Goal: Task Accomplishment & Management: Use online tool/utility

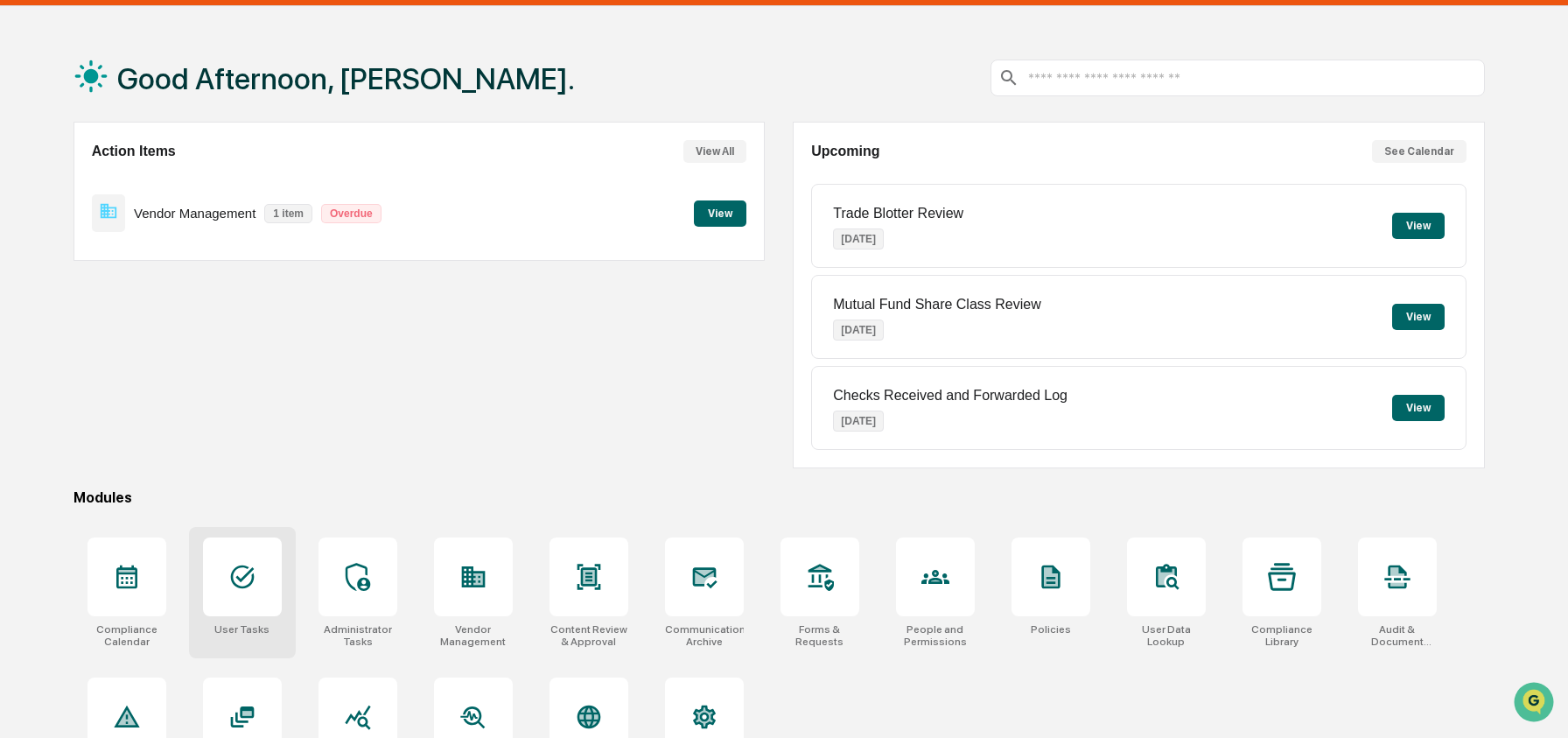
scroll to position [113, 0]
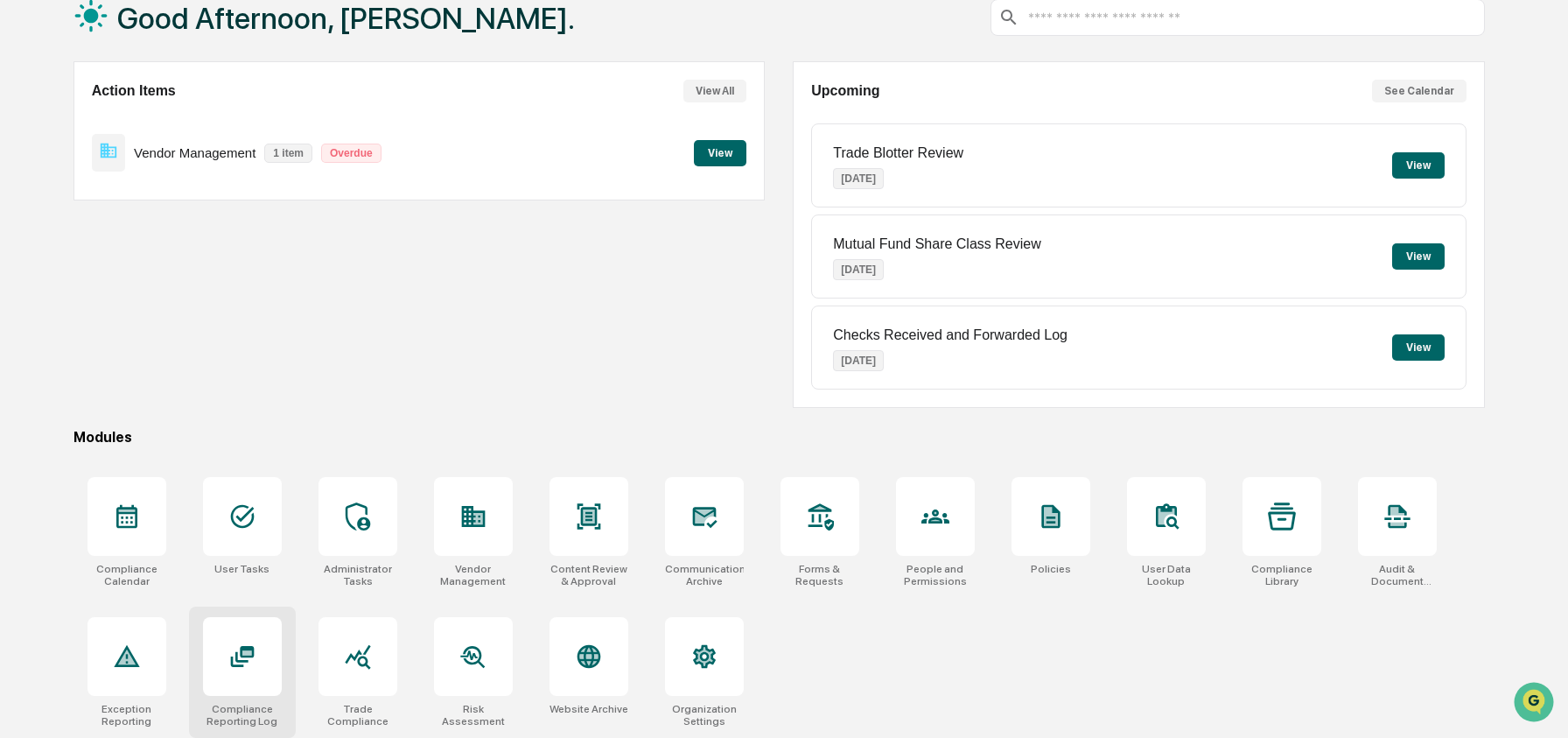
click at [255, 651] on icon at bounding box center [242, 656] width 28 height 28
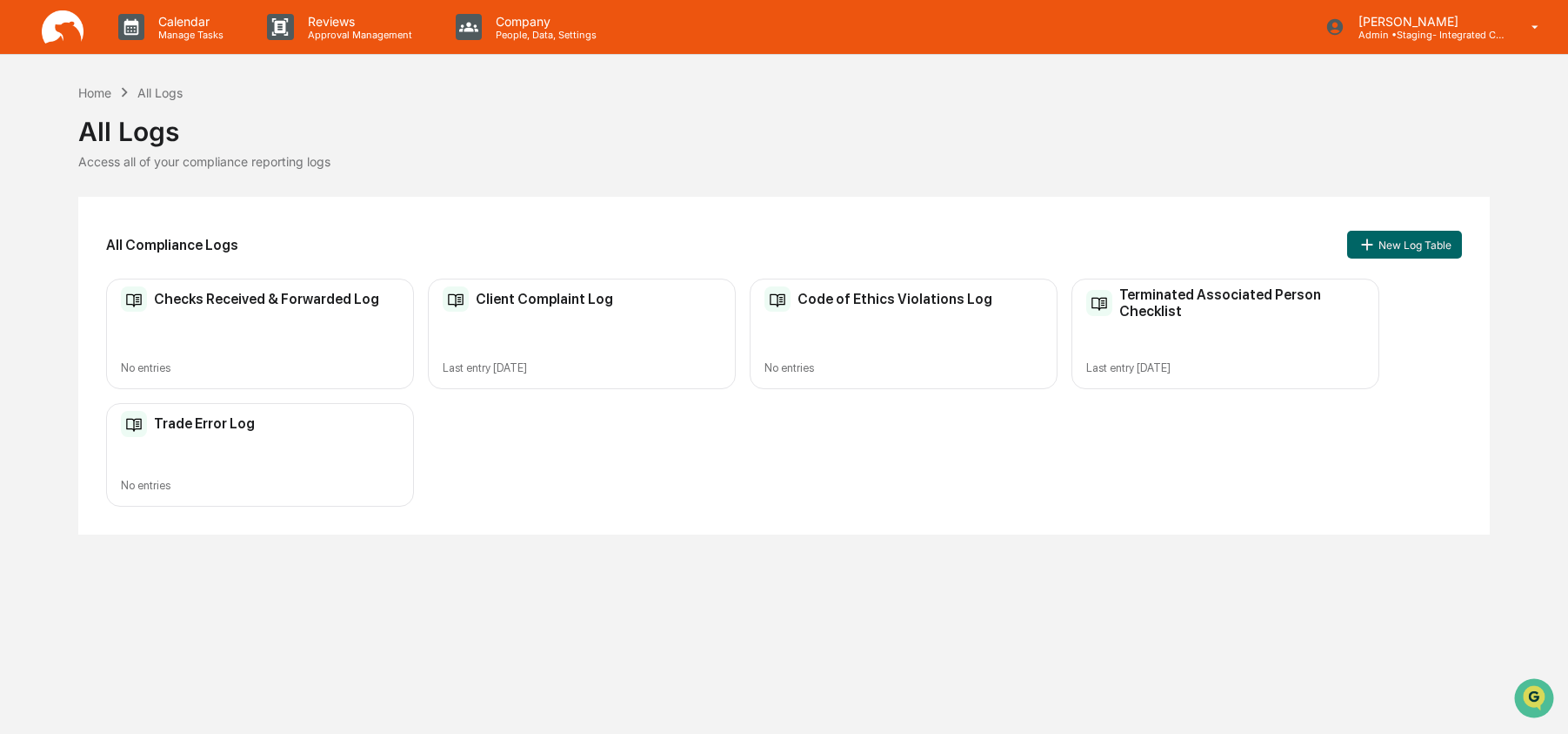
click at [562, 328] on div "Client Complaint Log Last entry [DATE]" at bounding box center [581, 333] width 308 height 110
click at [560, 309] on div "Client Complaint Log" at bounding box center [528, 299] width 171 height 26
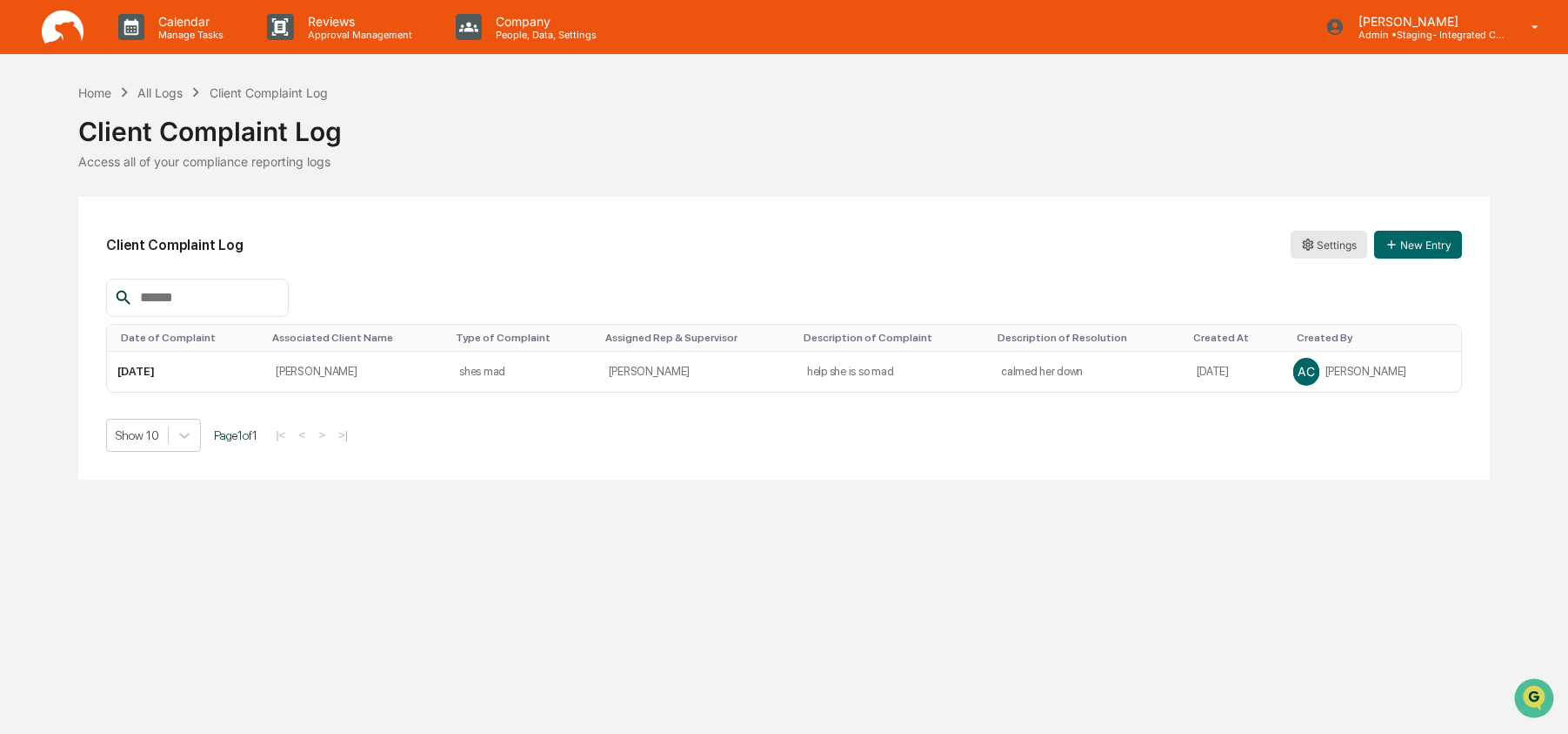
click at [1338, 258] on html "Calendar Manage Tasks Reviews Approval Management Company People, Data, Setting…" at bounding box center [784, 367] width 1568 height 734
click at [1337, 345] on div "Sync to Accounts" at bounding box center [1327, 335] width 142 height 27
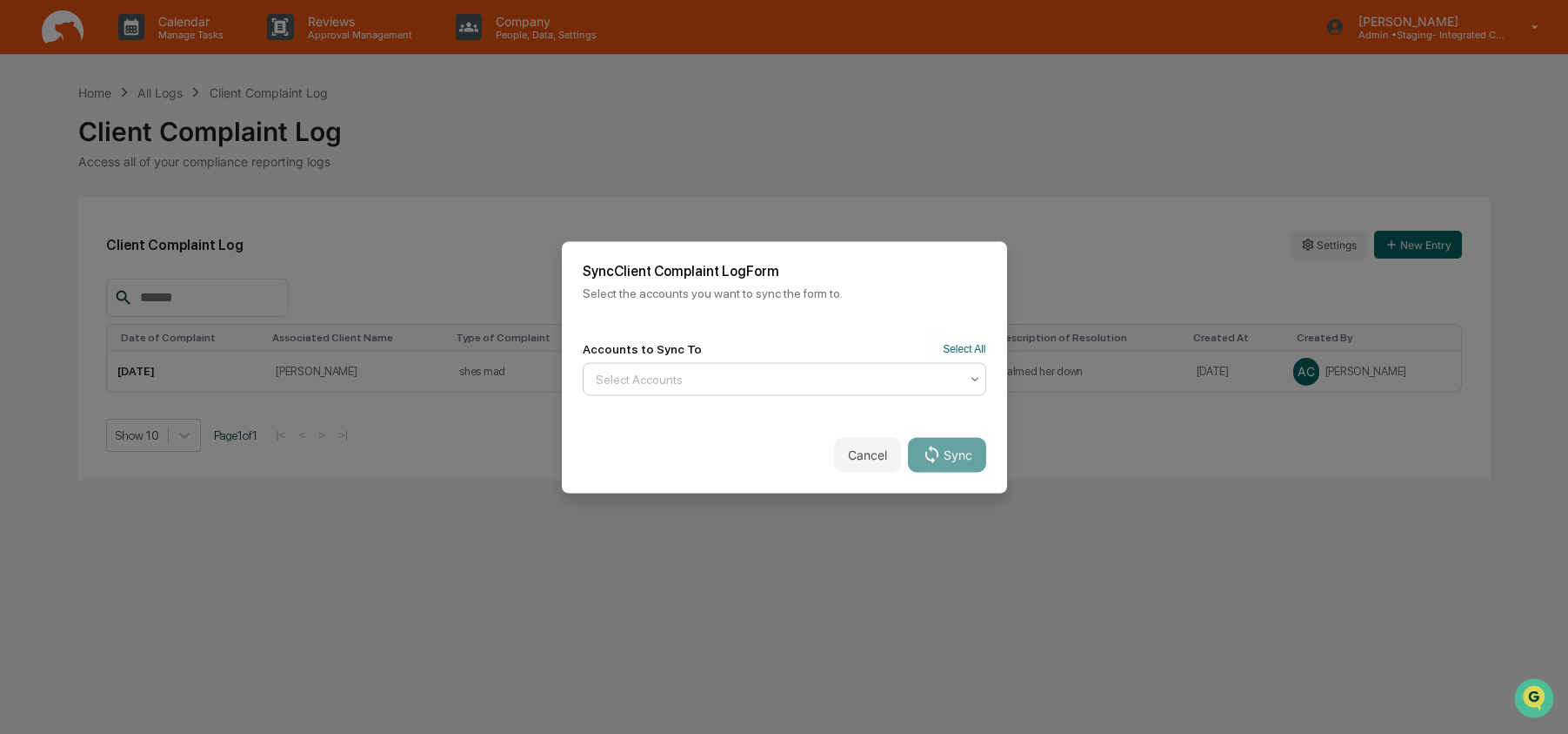
click at [748, 372] on div at bounding box center [778, 378] width 363 height 18
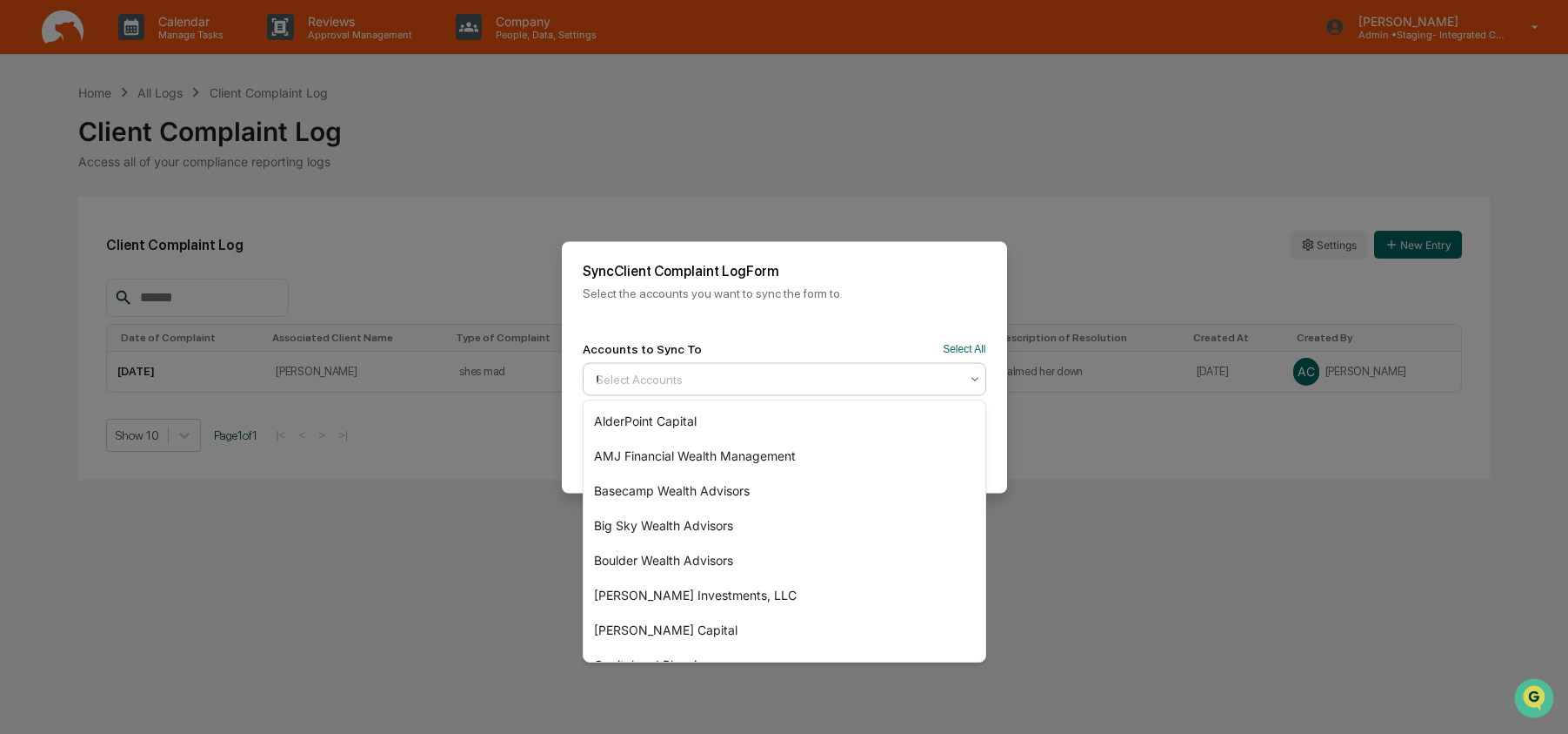
type input "**"
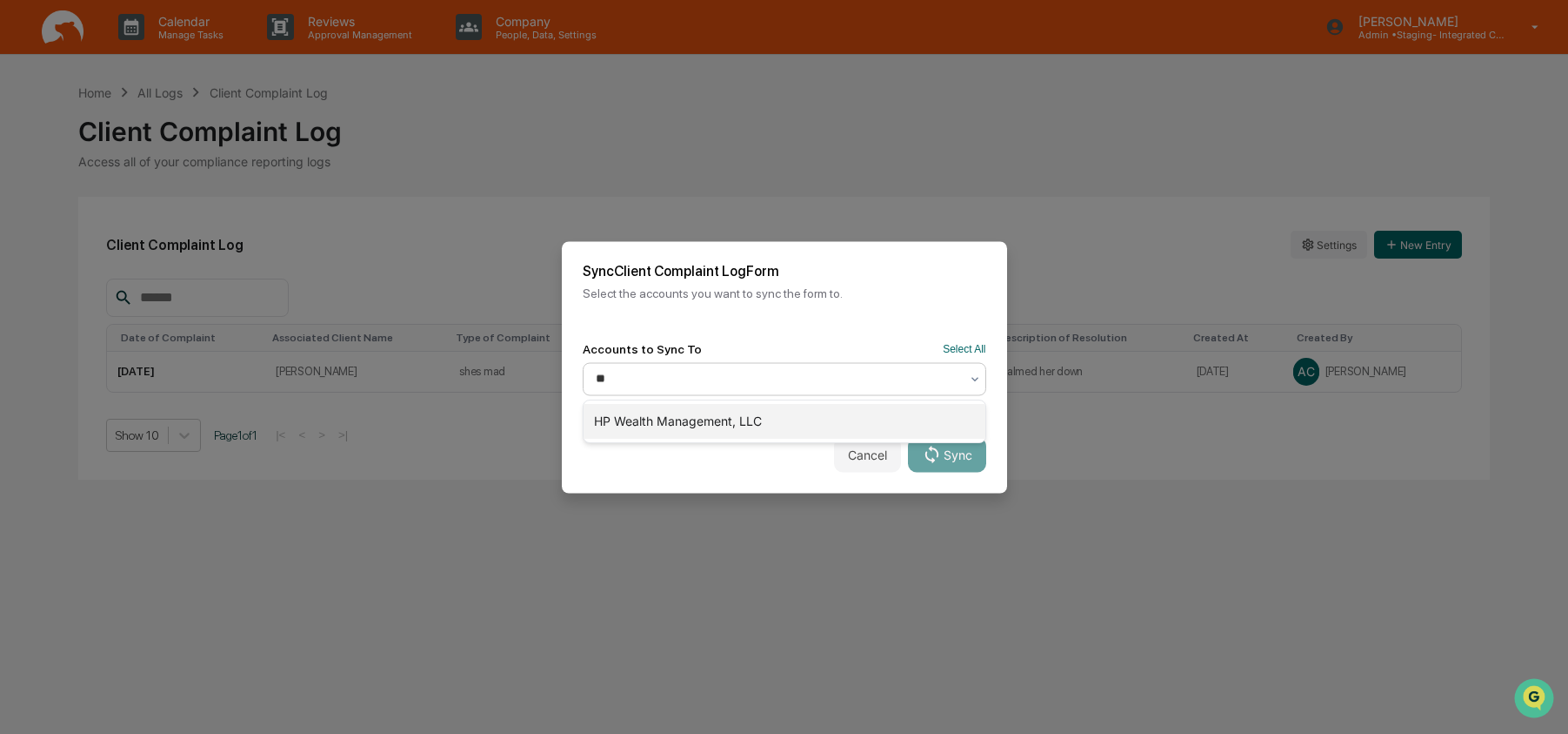
click at [777, 411] on div "HP Wealth Management, LLC" at bounding box center [784, 421] width 402 height 35
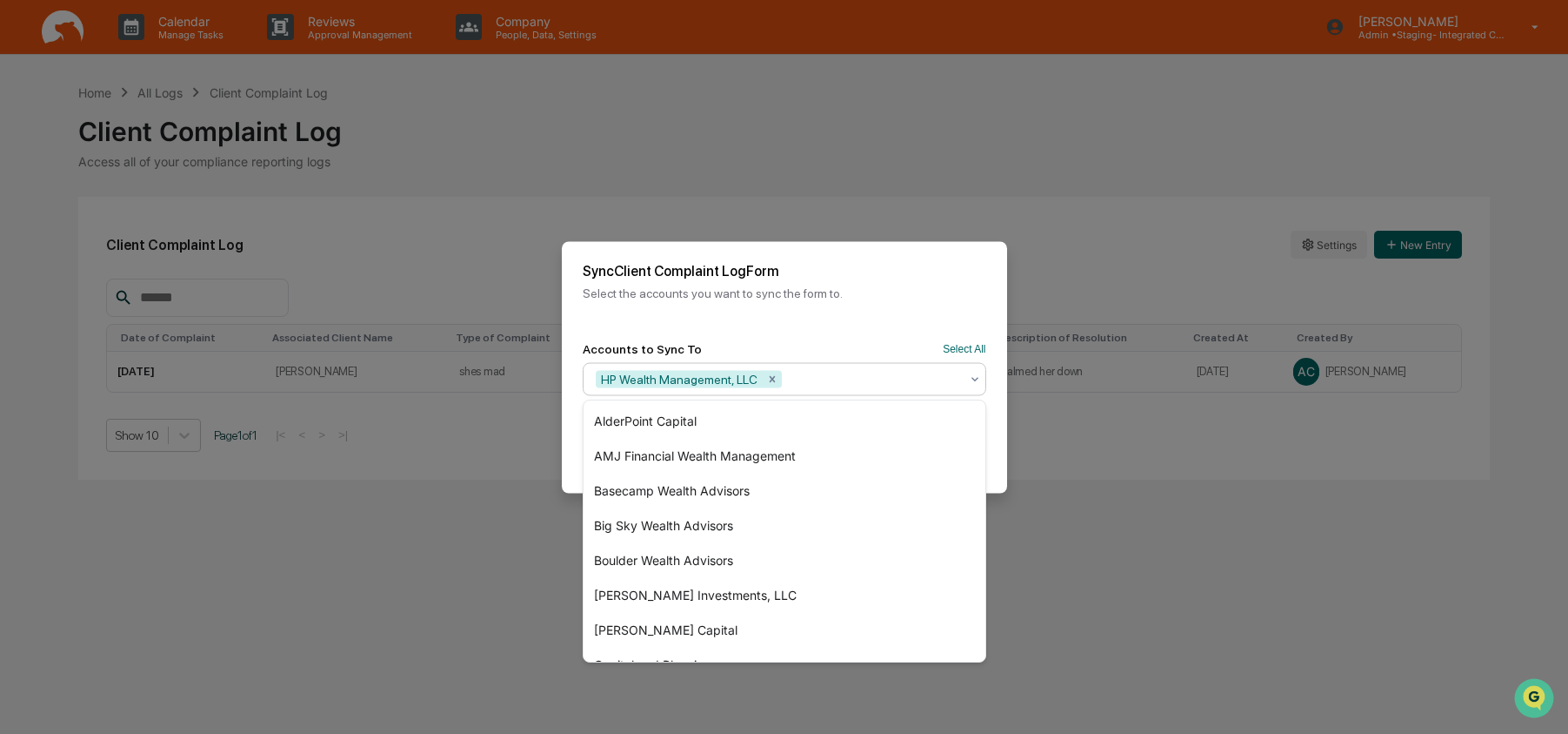
click at [884, 298] on p "Select the accounts you want to sync the form to." at bounding box center [784, 292] width 403 height 14
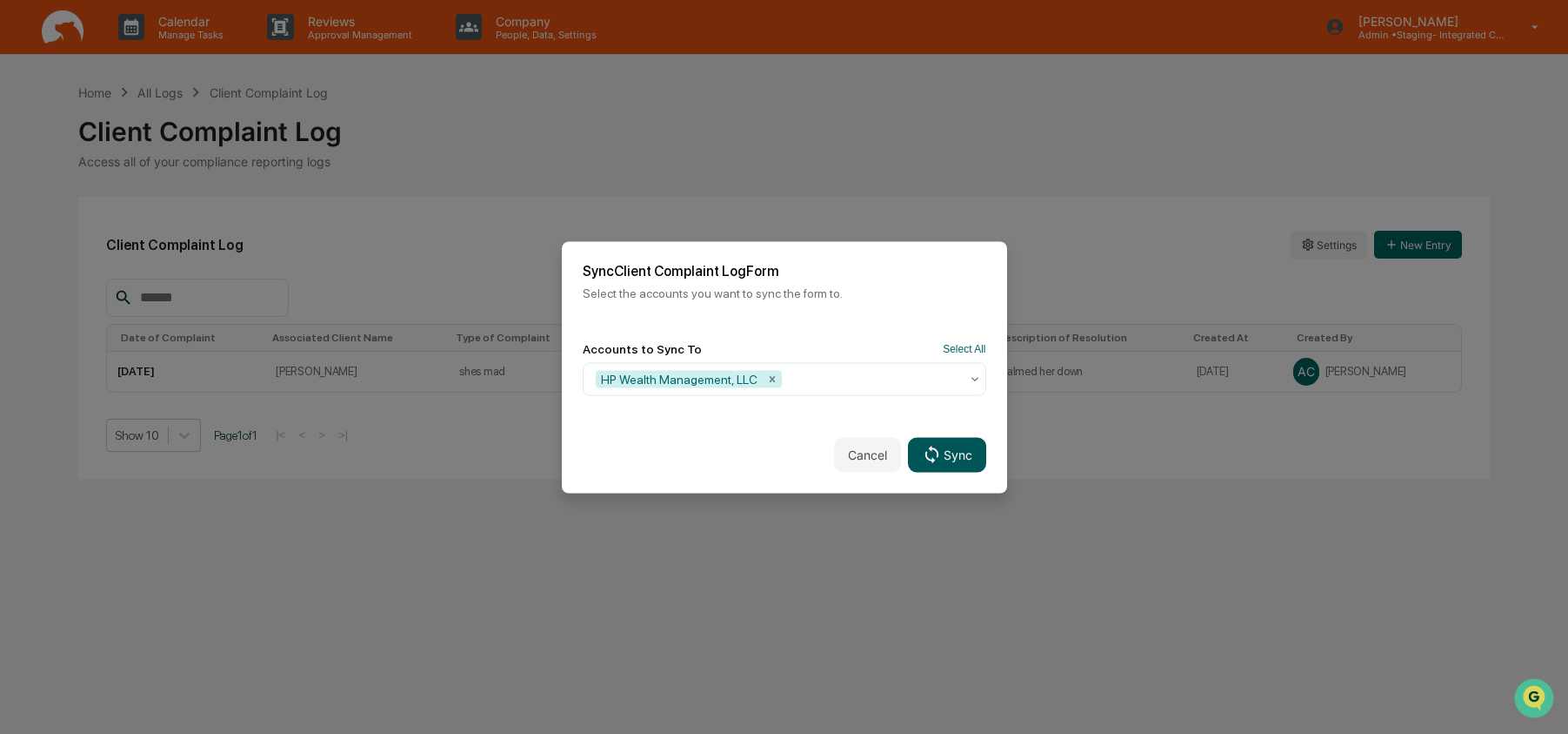
click at [945, 453] on button "Sync" at bounding box center [947, 454] width 77 height 35
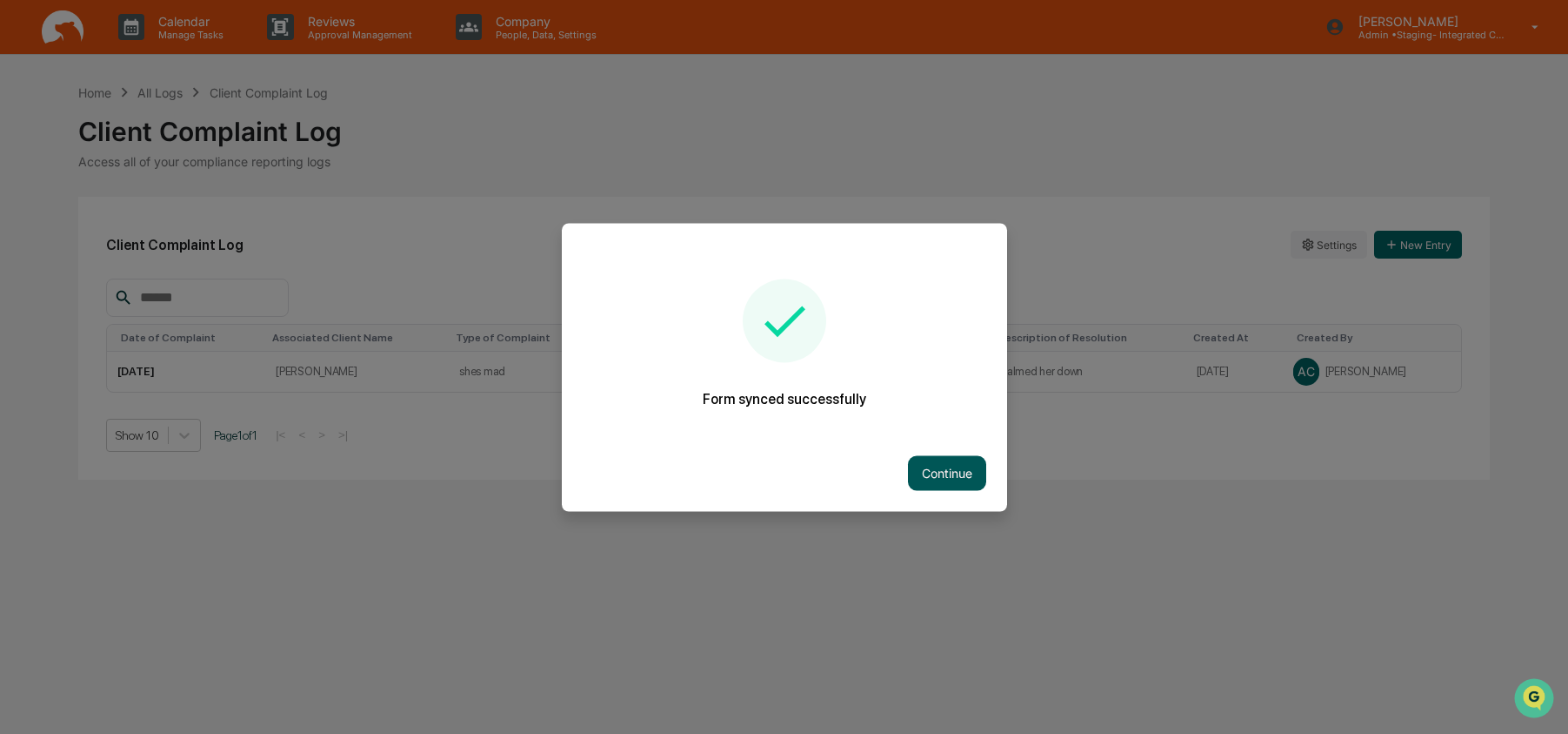
click at [954, 466] on button "Continue" at bounding box center [948, 473] width 78 height 35
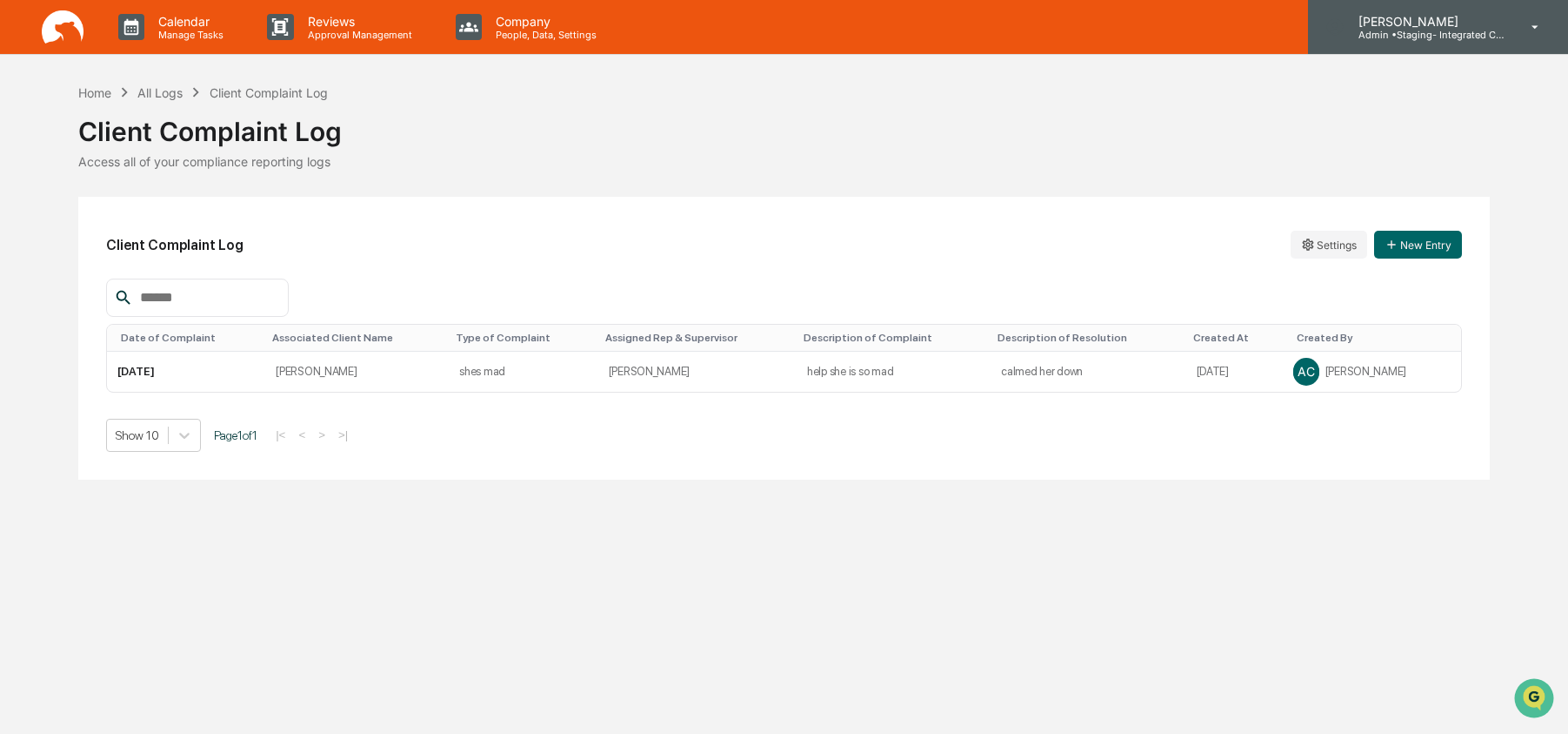
click at [1369, 44] on div "[PERSON_NAME] Admin • Staging- Integrated Compliance Advisors" at bounding box center [1438, 26] width 260 height 54
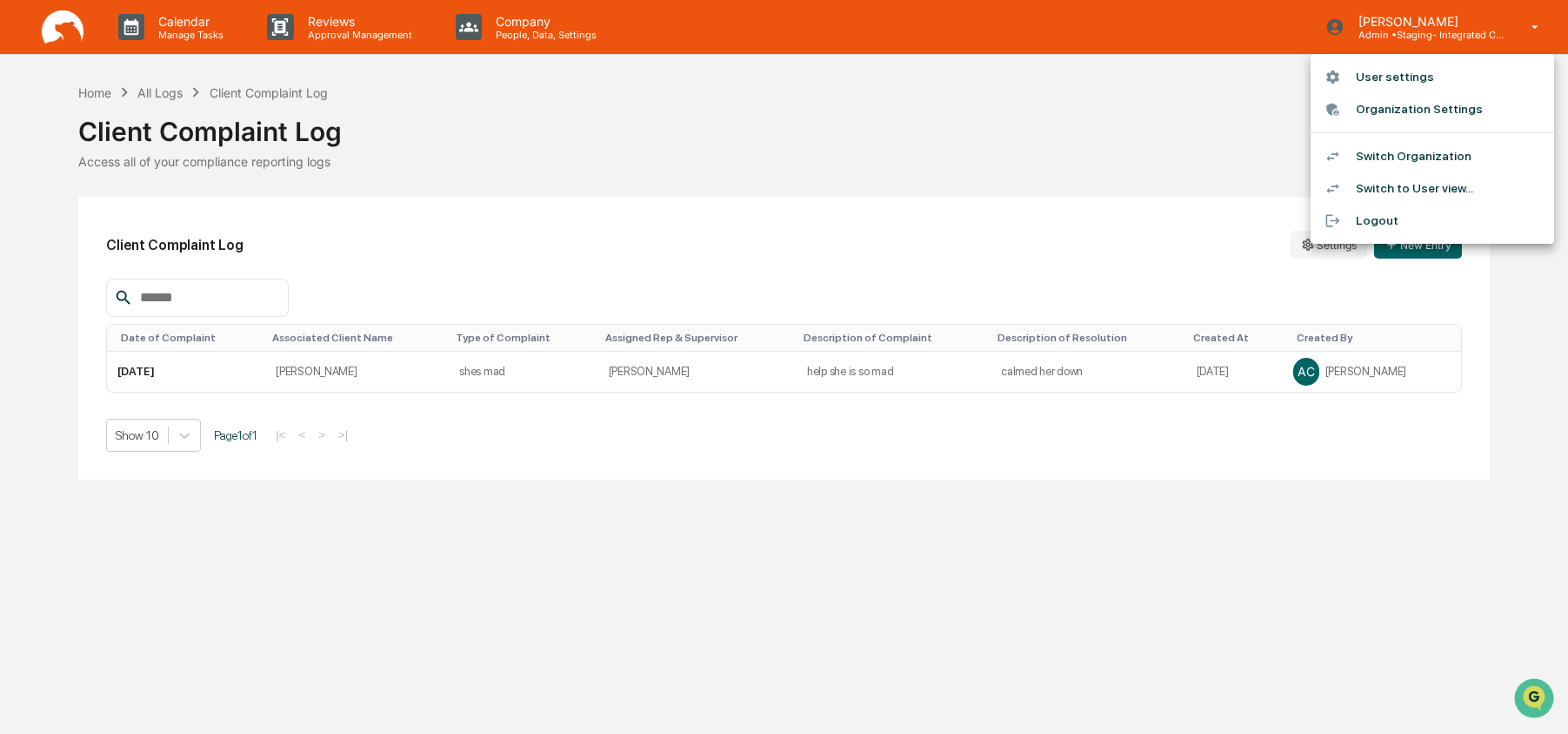
click at [1364, 155] on li "Switch Organization" at bounding box center [1432, 155] width 243 height 32
